Goal: Task Accomplishment & Management: Use online tool/utility

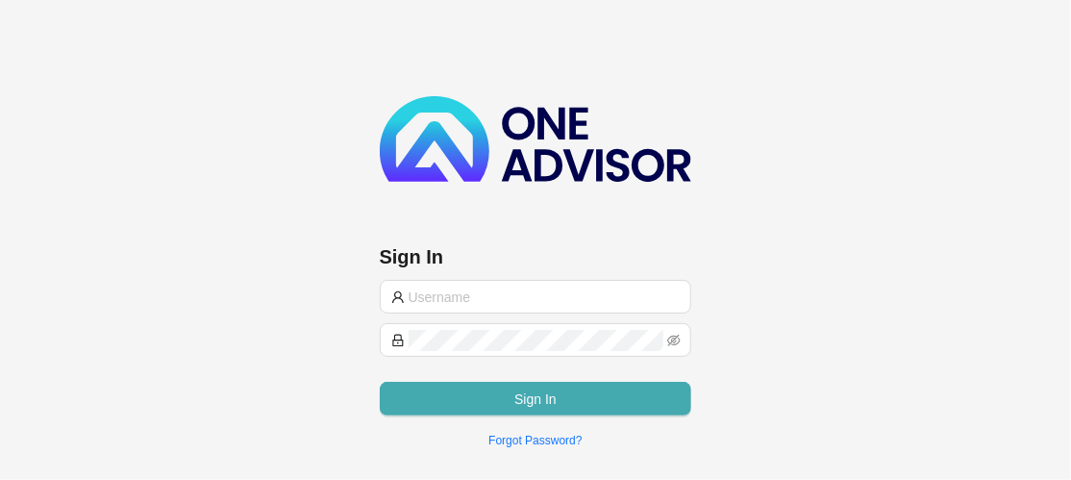
type input "[EMAIL_ADDRESS][DOMAIN_NAME]"
click at [520, 395] on span "Sign In" at bounding box center [535, 398] width 42 height 21
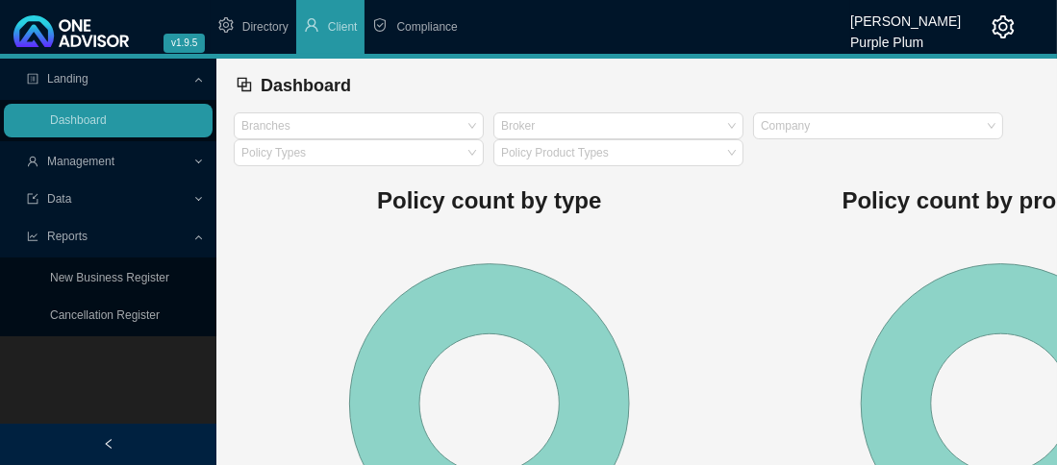
click at [446, 21] on span "Compliance" at bounding box center [426, 26] width 61 height 13
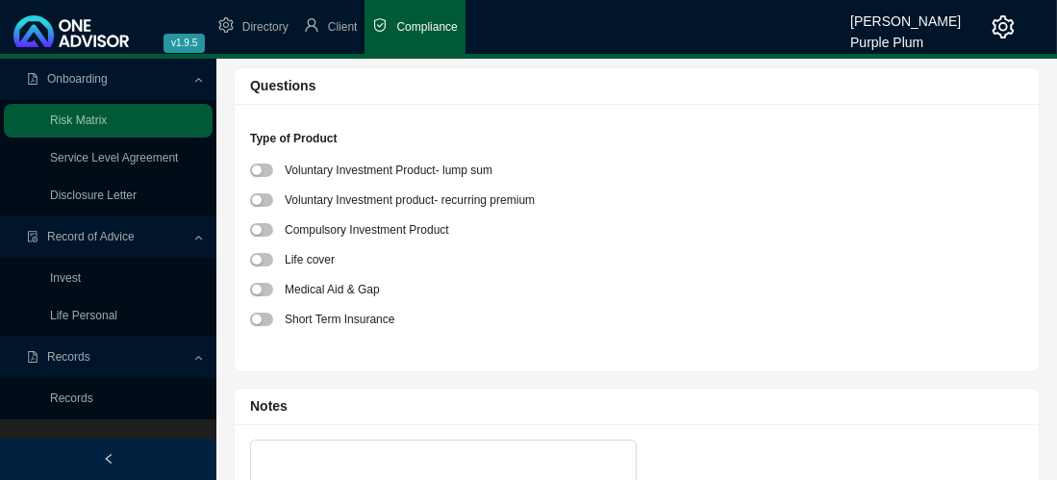
scroll to position [192, 0]
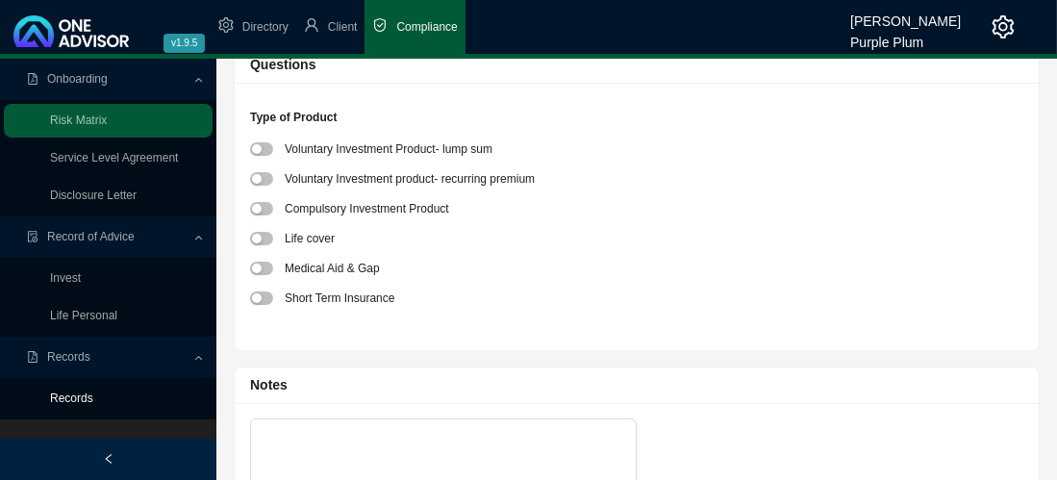
click at [77, 395] on link "Records" at bounding box center [71, 397] width 43 height 13
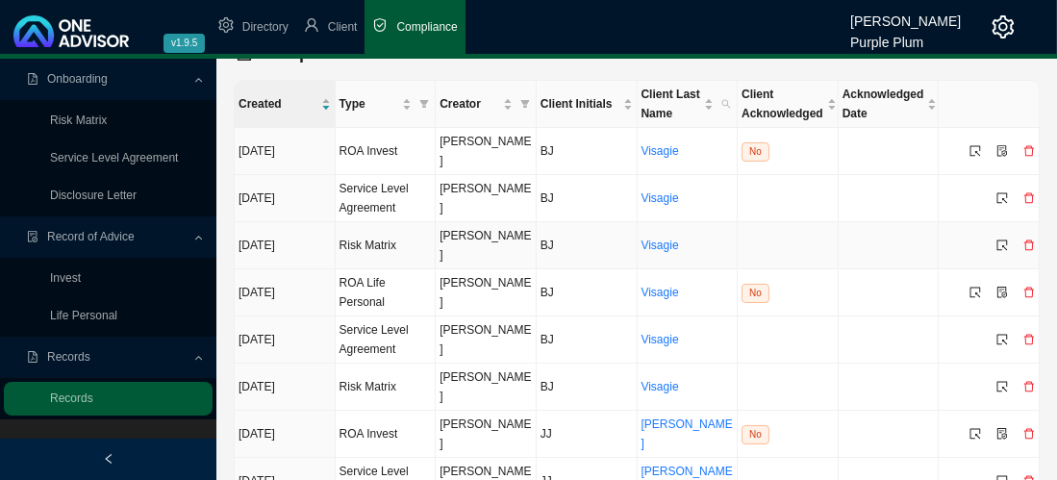
scroll to position [52, 0]
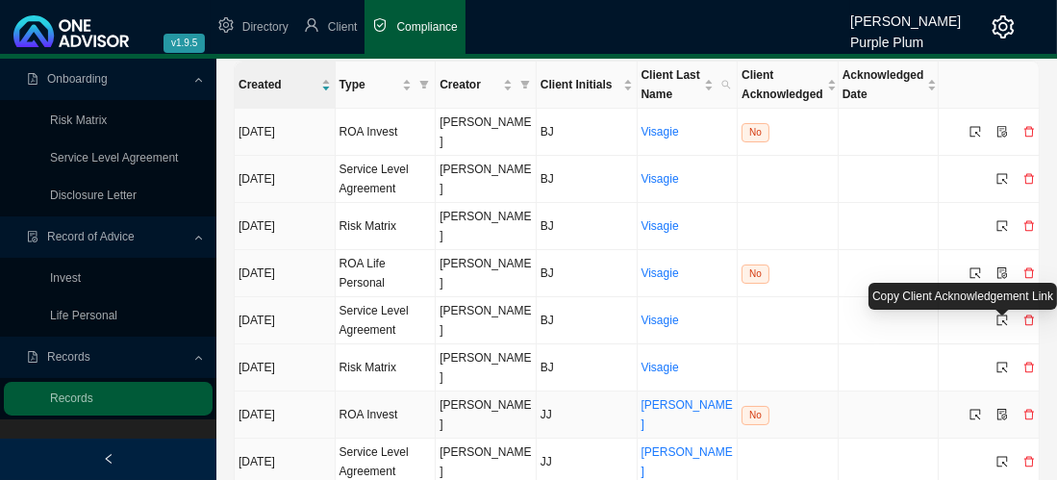
click at [1002, 409] on icon "file-protect" at bounding box center [1002, 415] width 10 height 12
click at [976, 409] on icon "select" at bounding box center [975, 415] width 12 height 12
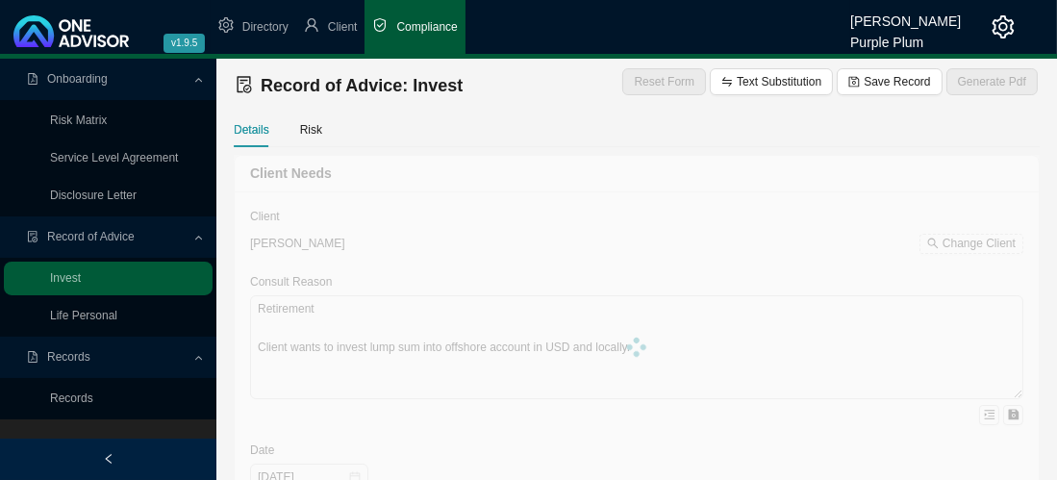
type textarea "Retirement Client wants to invest lump sum into offshore account in USD OMPCS"
type textarea "Investment"
type textarea "As per Recommendation and options and consult. In consult with client a flexibl…"
type input "60000"
type input "600"
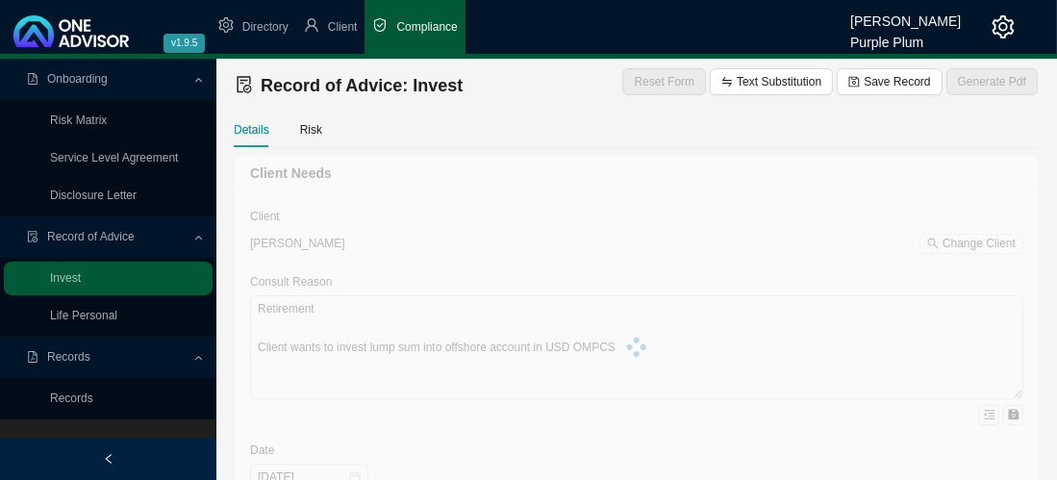
type input "[DATE]"
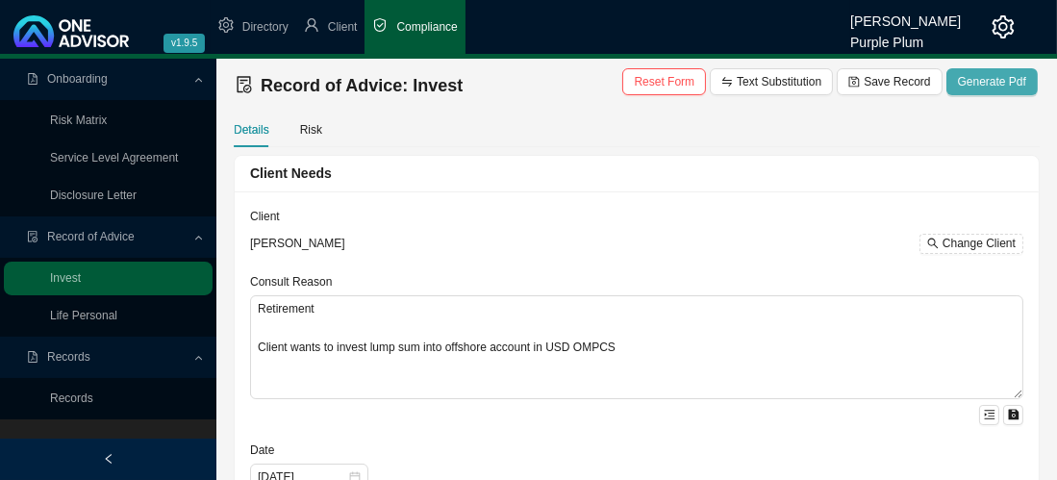
click at [1017, 84] on span "Generate Pdf" at bounding box center [992, 81] width 68 height 19
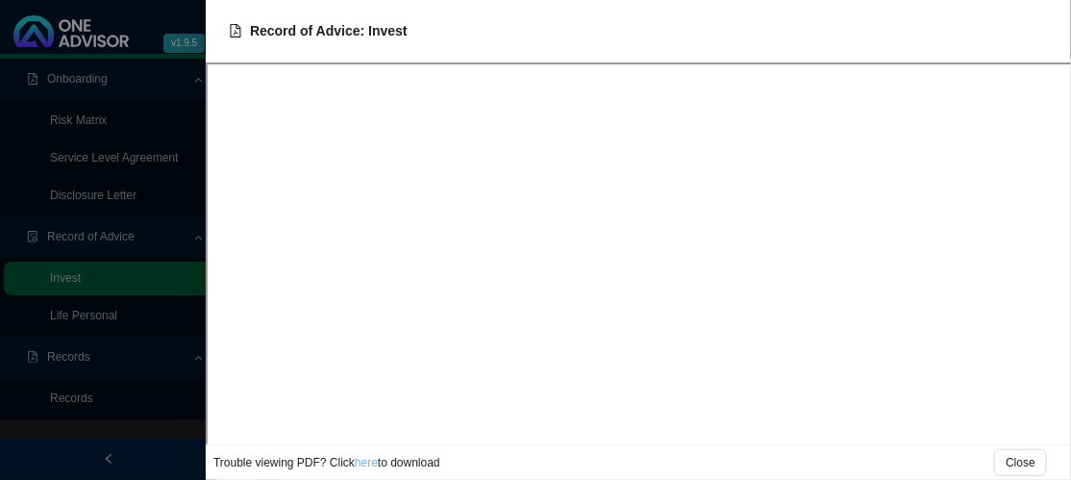
click at [362, 466] on link "here" at bounding box center [366, 462] width 23 height 13
drag, startPoint x: 1036, startPoint y: 464, endPoint x: 710, endPoint y: 456, distance: 326.0
click at [1034, 463] on button "Close" at bounding box center [1020, 462] width 53 height 27
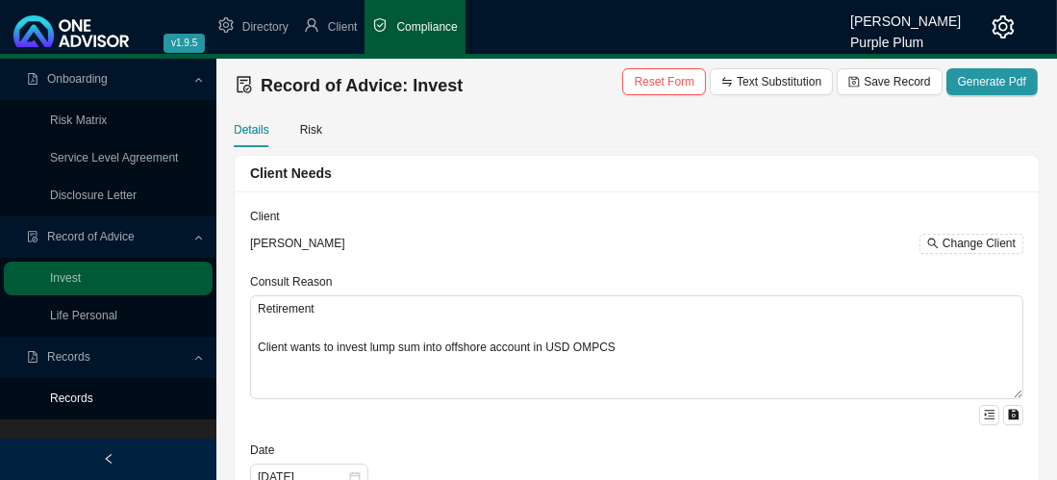
click at [82, 395] on link "Records" at bounding box center [71, 397] width 43 height 13
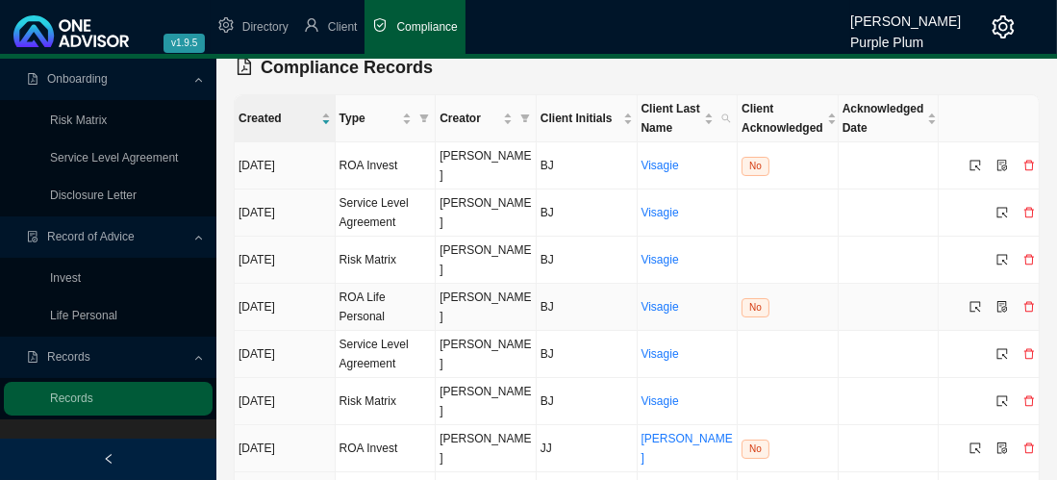
scroll to position [52, 0]
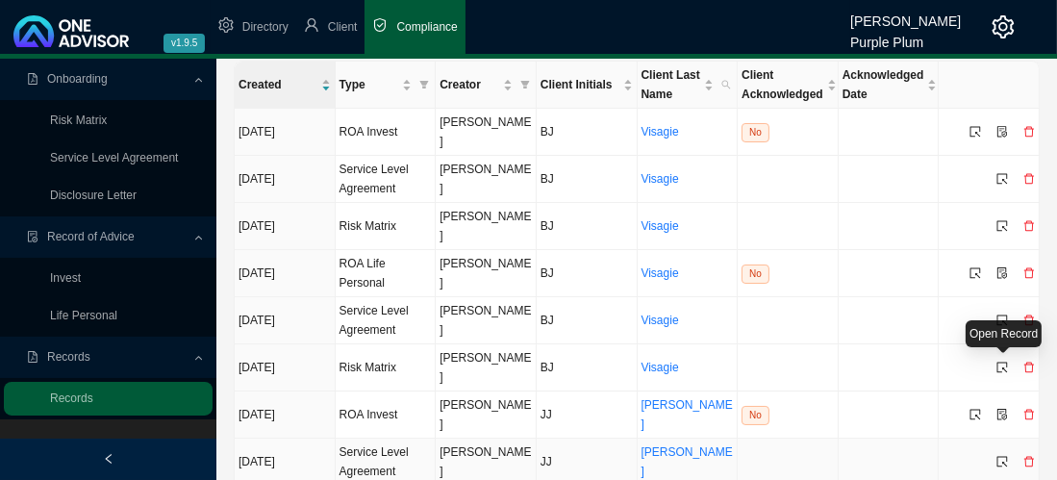
click at [1003, 456] on icon "select" at bounding box center [1002, 461] width 11 height 11
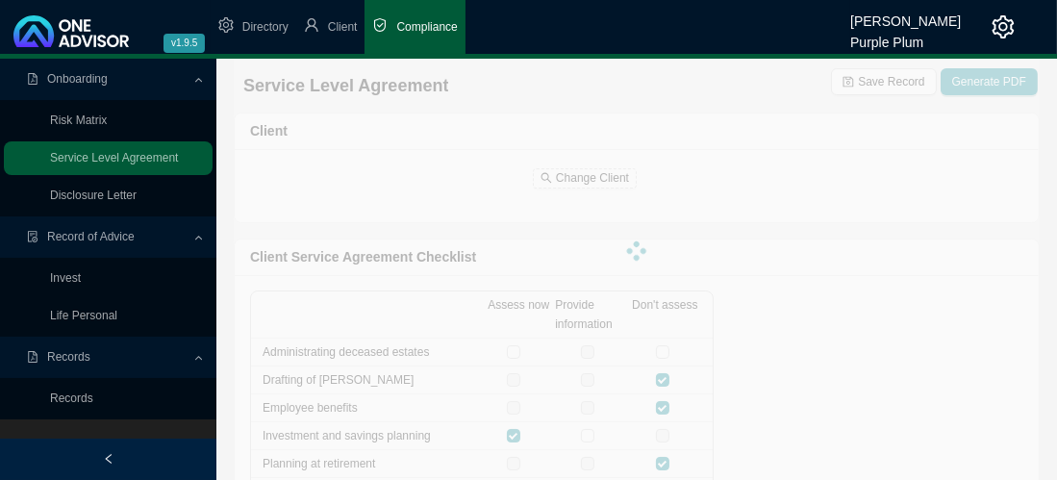
checkbox input "true"
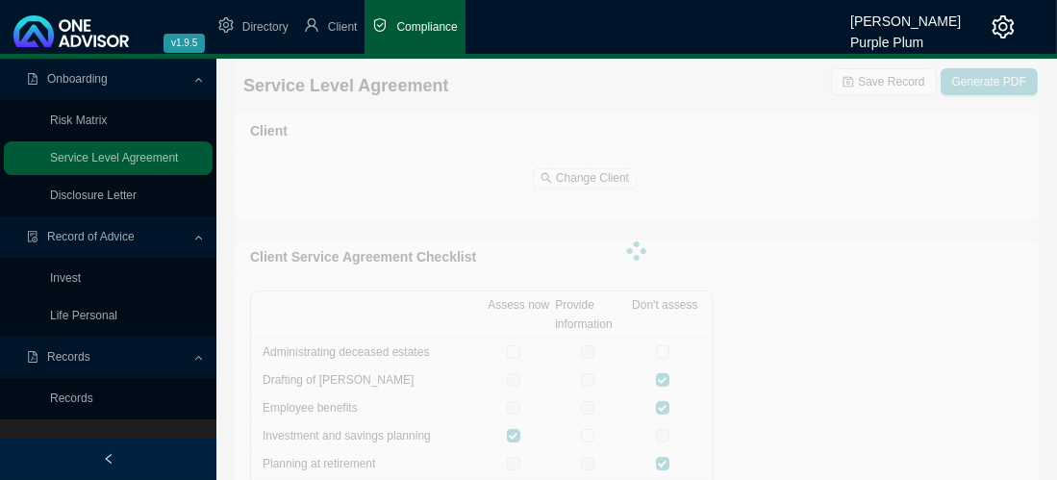
checkbox input "true"
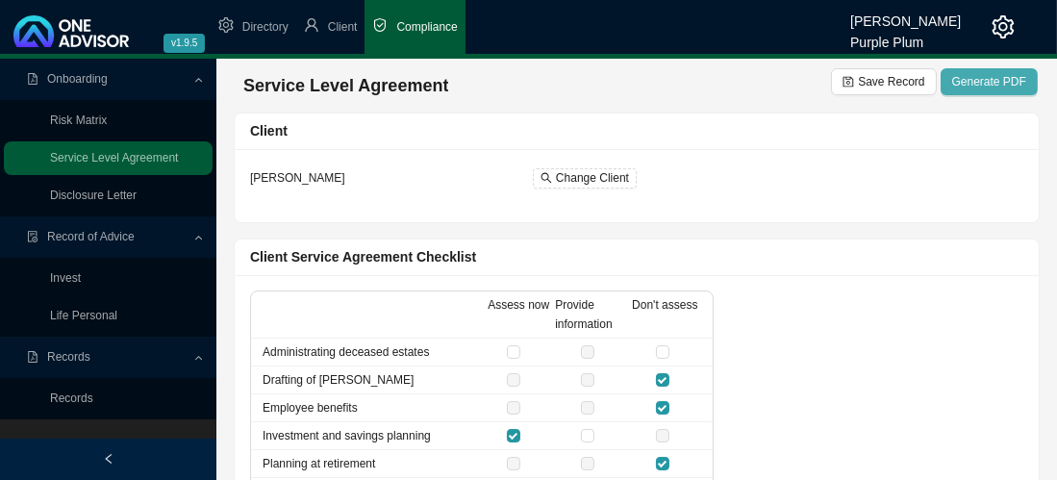
click at [997, 84] on span "Generate PDF" at bounding box center [989, 81] width 74 height 19
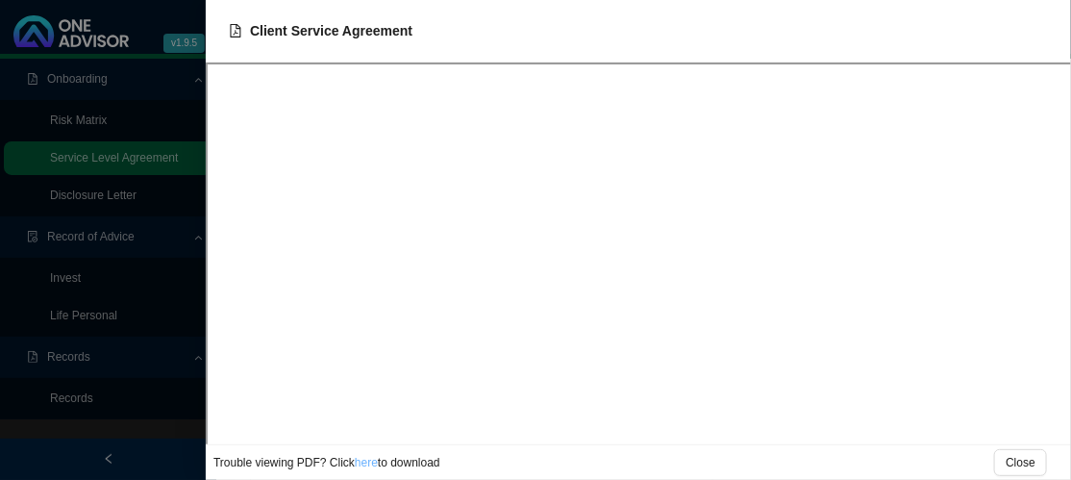
drag, startPoint x: 365, startPoint y: 464, endPoint x: 373, endPoint y: 449, distance: 17.2
click at [365, 463] on link "here" at bounding box center [366, 462] width 23 height 13
click at [1028, 462] on span "Close" at bounding box center [1021, 462] width 30 height 19
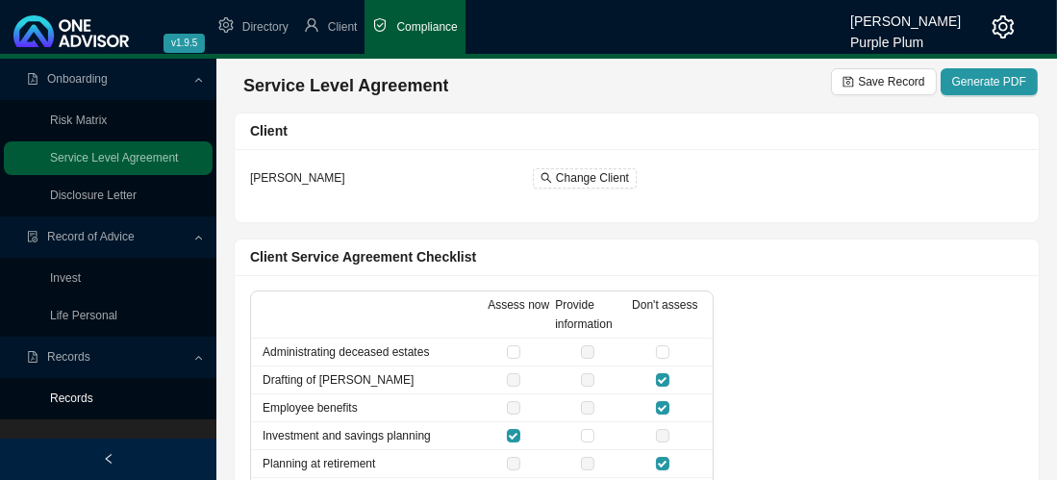
drag, startPoint x: 70, startPoint y: 401, endPoint x: 149, endPoint y: 356, distance: 90.9
click at [70, 399] on link "Records" at bounding box center [71, 397] width 43 height 13
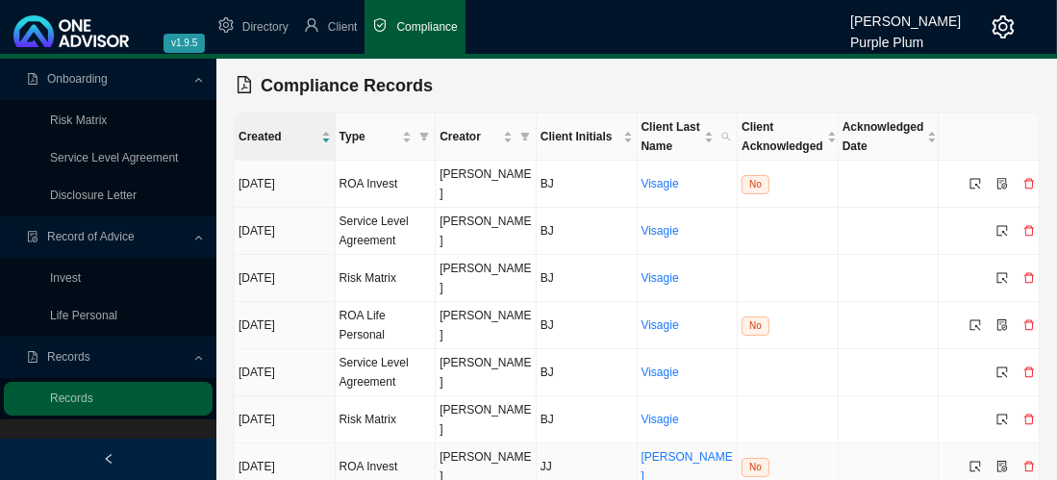
scroll to position [52, 0]
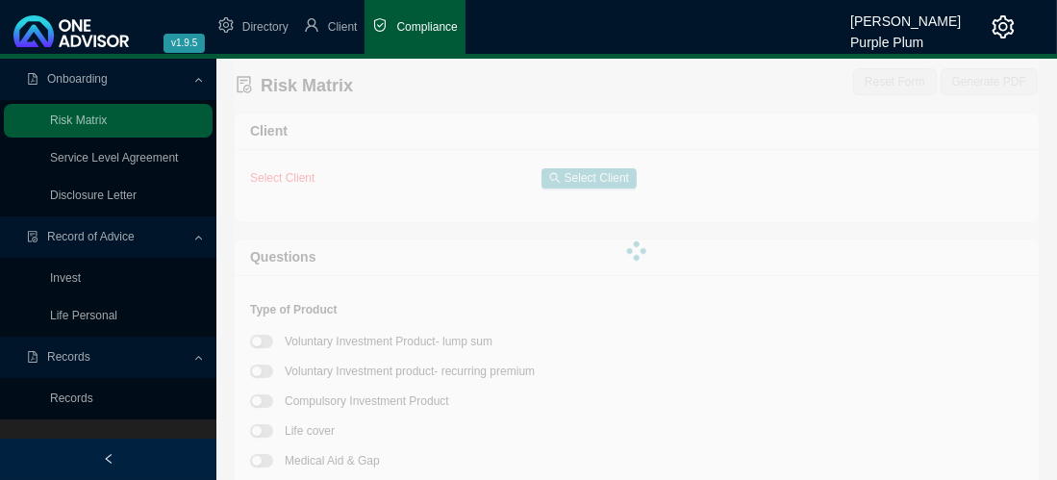
type textarea "OMPCS Offshore platform."
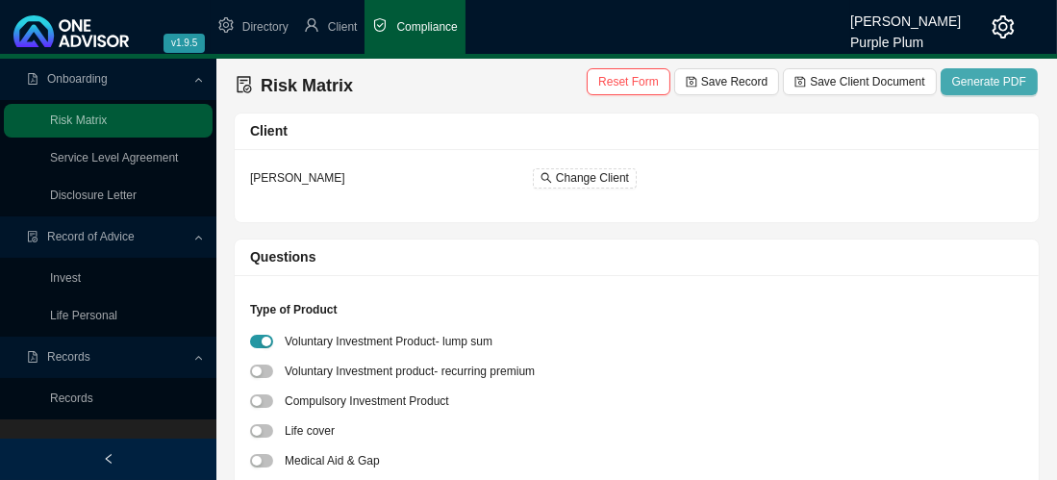
click at [986, 72] on span "Generate PDF" at bounding box center [989, 81] width 74 height 19
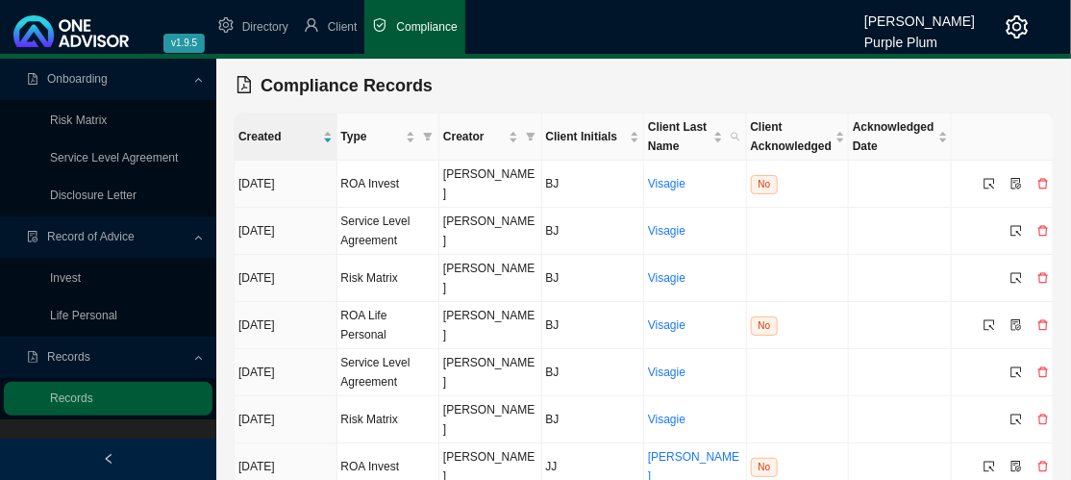
scroll to position [52, 0]
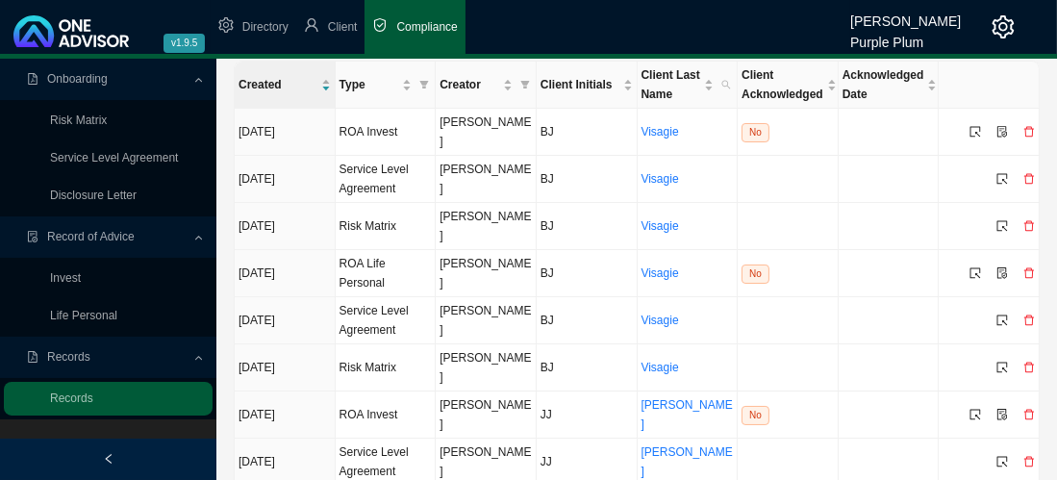
click at [1008, 24] on icon "setting" at bounding box center [1002, 26] width 23 height 23
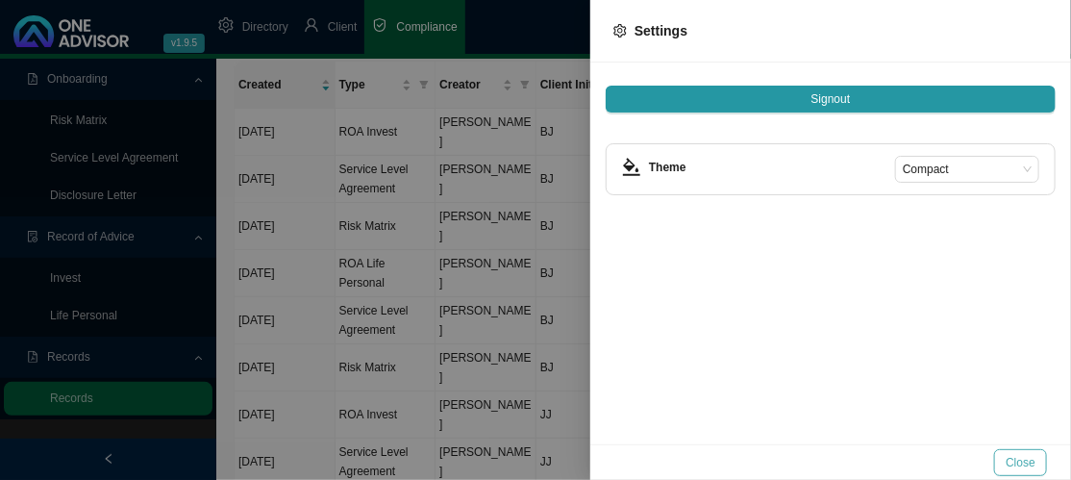
click at [1021, 463] on span "Close" at bounding box center [1021, 462] width 30 height 19
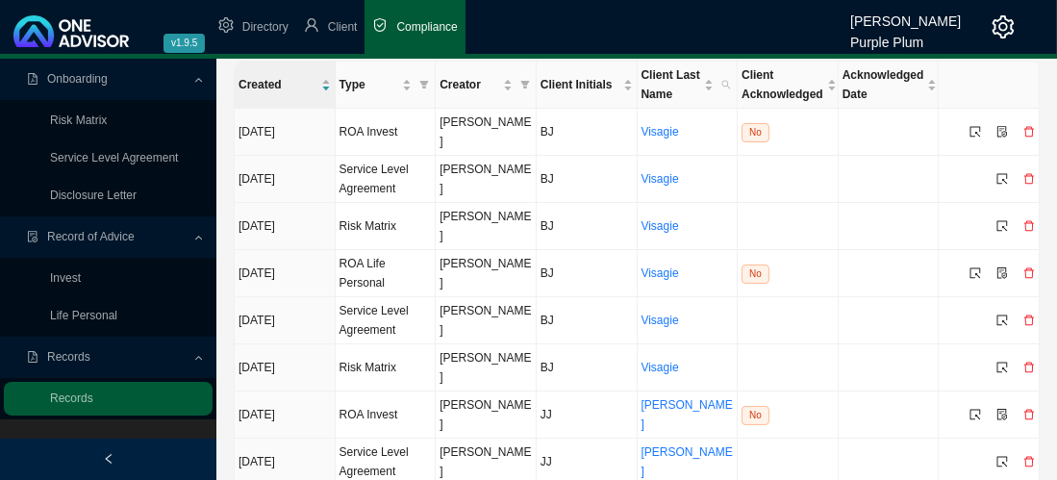
click at [1001, 21] on icon "setting" at bounding box center [1002, 26] width 23 height 23
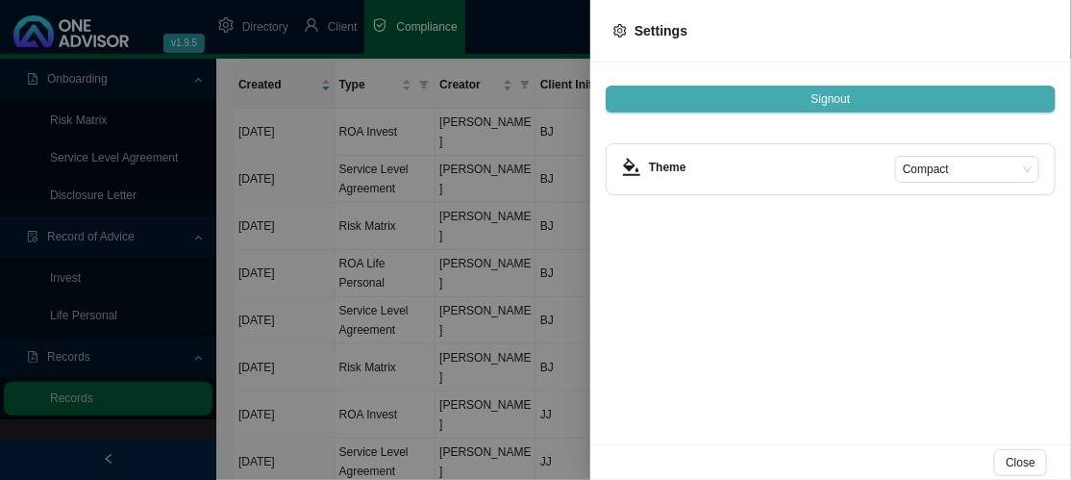
click at [836, 99] on span "Signout" at bounding box center [830, 98] width 39 height 19
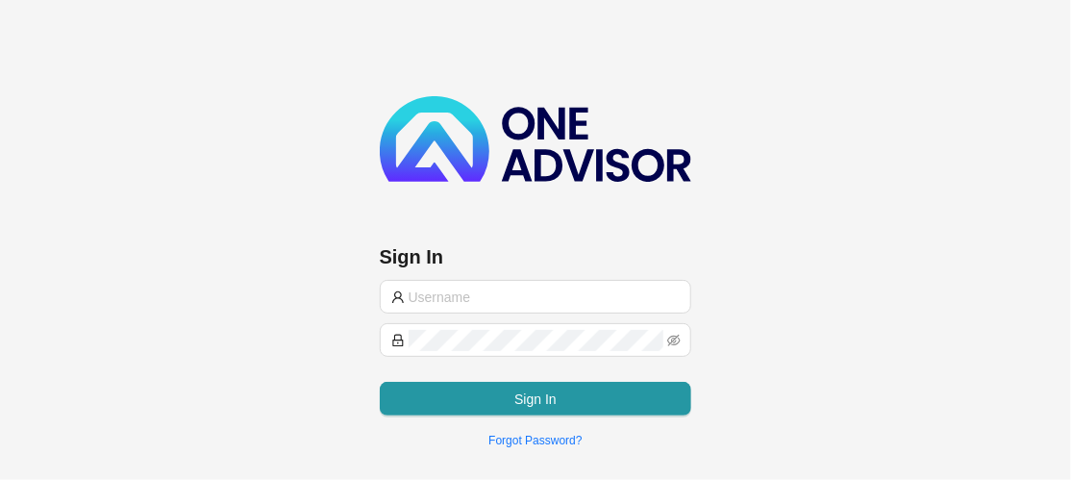
type input "[EMAIL_ADDRESS][DOMAIN_NAME]"
